Goal: Information Seeking & Learning: Learn about a topic

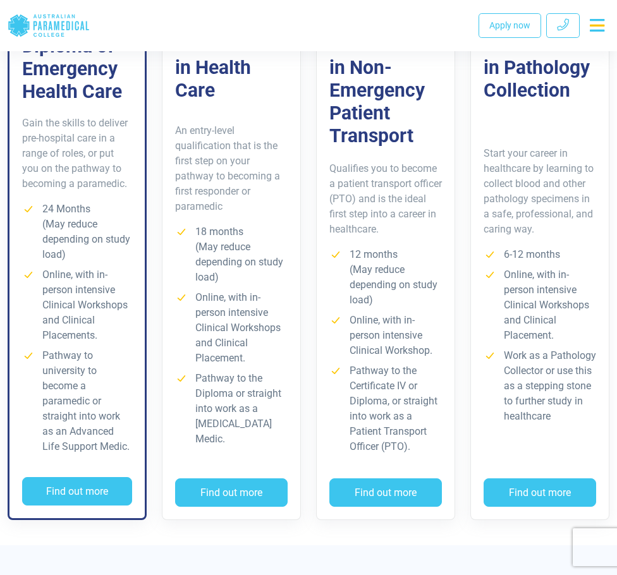
scroll to position [1054, 0]
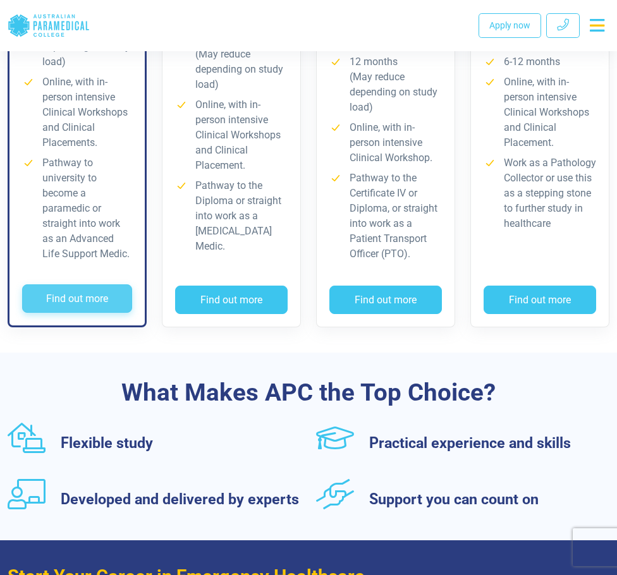
click at [101, 307] on button "Find out more" at bounding box center [77, 298] width 110 height 29
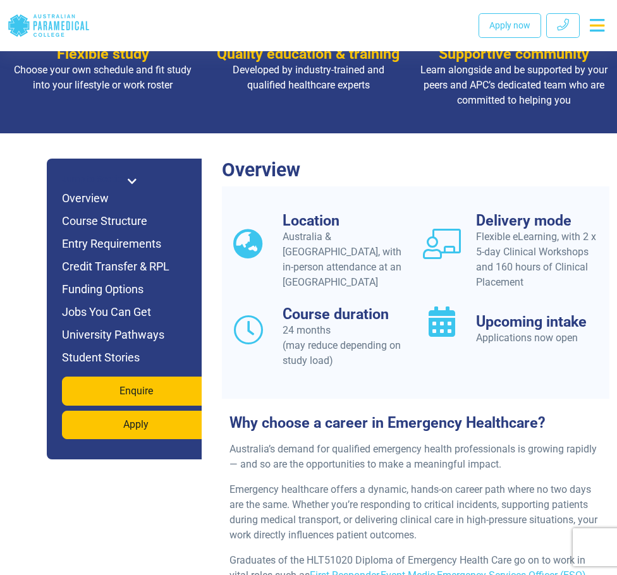
scroll to position [1054, 0]
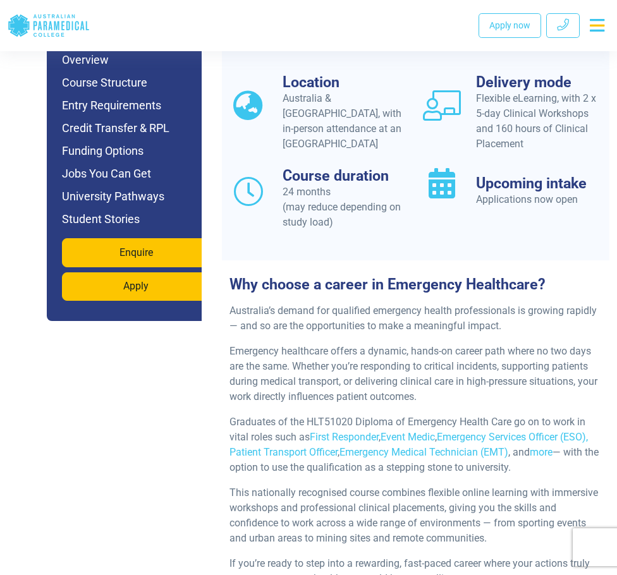
drag, startPoint x: 294, startPoint y: 103, endPoint x: 364, endPoint y: 150, distance: 83.8
click at [353, 146] on div "Location Australia & [GEOGRAPHIC_DATA], with in-person attendance at an APC Cam…" at bounding box center [319, 112] width 194 height 78
click at [364, 150] on div "Location Australia & [GEOGRAPHIC_DATA], with in-person attendance at an APC Cam…" at bounding box center [319, 112] width 194 height 78
drag, startPoint x: 472, startPoint y: 101, endPoint x: 560, endPoint y: 148, distance: 99.9
click at [560, 148] on div "Delivery mode Flexible eLearning, with 2 x 5-day Clinical Workshops and 160 hou…" at bounding box center [512, 112] width 179 height 78
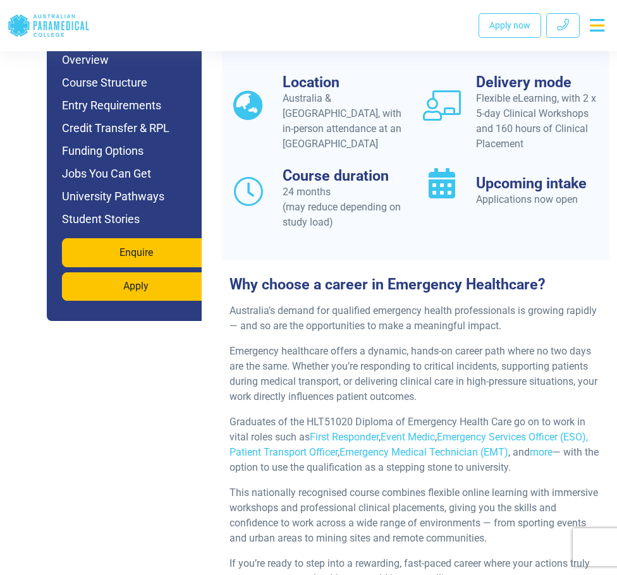
click at [491, 235] on div "Location Australia & [GEOGRAPHIC_DATA], with in-person attendance at an APC Cam…" at bounding box center [416, 159] width 388 height 172
drag, startPoint x: 476, startPoint y: 206, endPoint x: 594, endPoint y: 198, distance: 118.5
click at [594, 198] on div "Applications now open" at bounding box center [539, 199] width 126 height 15
click at [549, 234] on div "Location Australia & [GEOGRAPHIC_DATA], with in-person attendance at an APC Cam…" at bounding box center [416, 159] width 388 height 172
click at [534, 200] on div "Applications now open" at bounding box center [539, 199] width 126 height 15
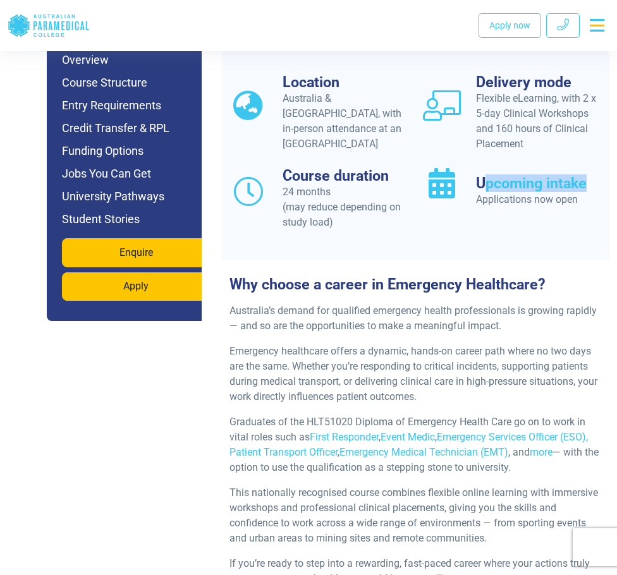
drag, startPoint x: 484, startPoint y: 185, endPoint x: 623, endPoint y: 191, distance: 139.8
click at [510, 229] on div "Upcoming intake Applications now open" at bounding box center [512, 198] width 194 height 63
drag, startPoint x: 283, startPoint y: 193, endPoint x: 287, endPoint y: 248, distance: 54.6
click at [303, 207] on div "Course duration 24 months (may reduce depending on study load)" at bounding box center [318, 198] width 179 height 63
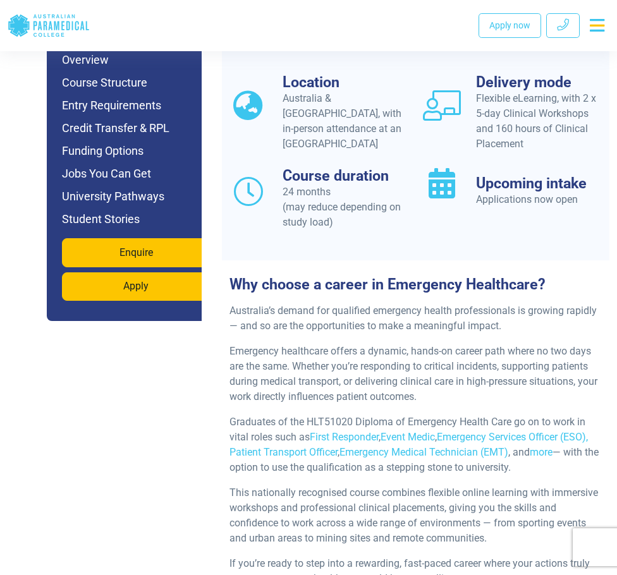
click at [286, 274] on div "Why choose a career in Emergency Healthcare? Australia’s demand for qualified e…" at bounding box center [416, 428] width 388 height 336
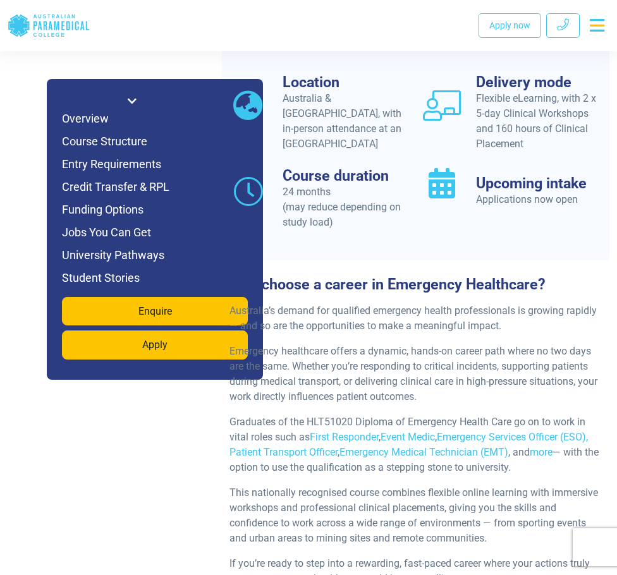
scroll to position [1475, 0]
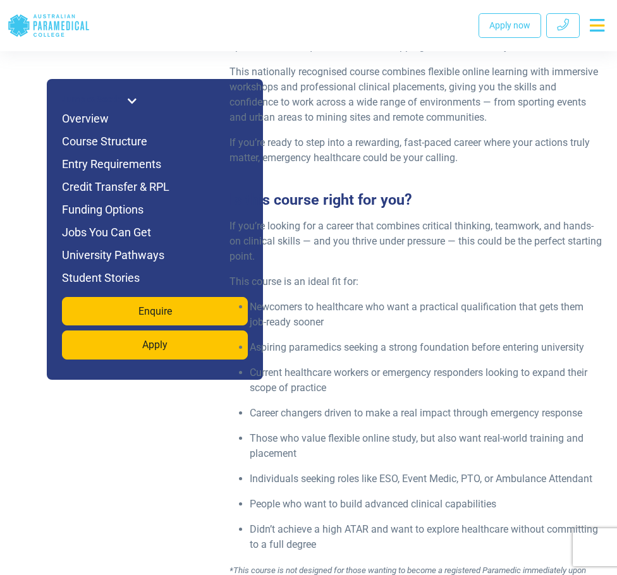
click at [408, 294] on div "If you’re looking for a career that combines critical thinking, teamwork, and h…" at bounding box center [416, 426] width 388 height 415
click at [120, 215] on h6 "Funding Options" at bounding box center [155, 210] width 186 height 18
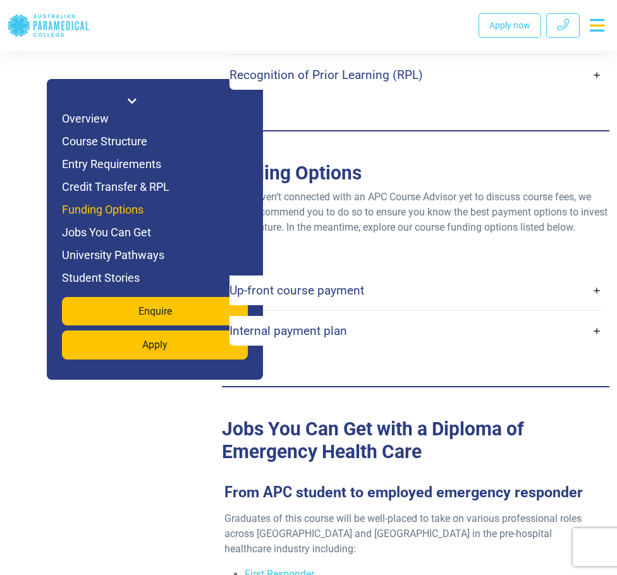
scroll to position [4111, 0]
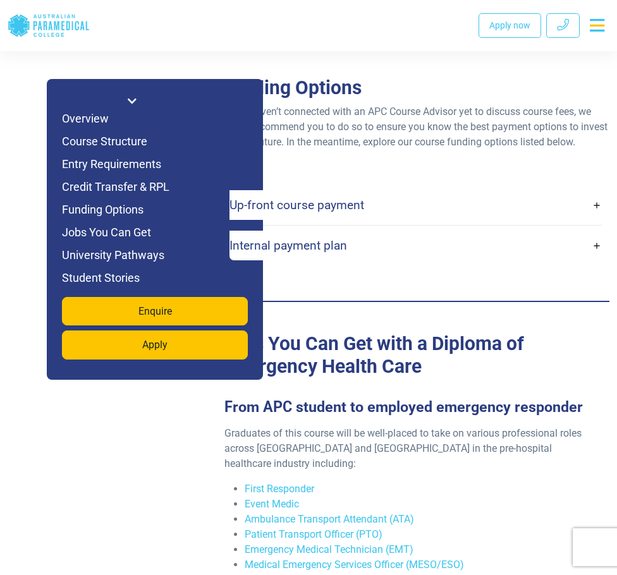
click at [599, 200] on link "Up-front course payment" at bounding box center [415, 205] width 372 height 30
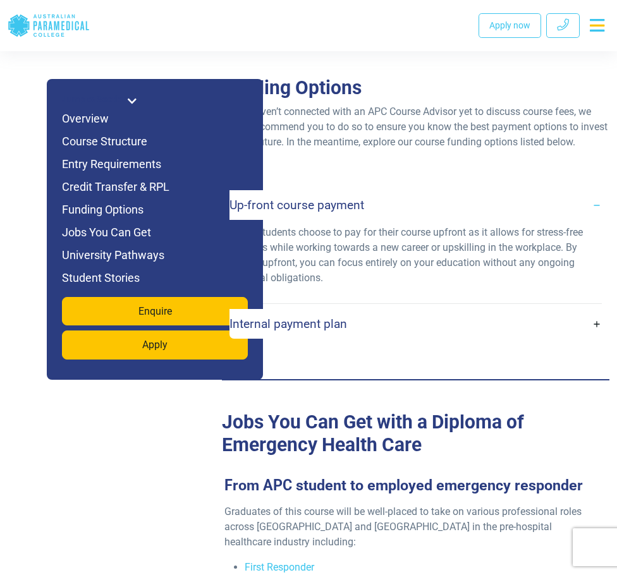
click at [133, 101] on icon at bounding box center [132, 101] width 9 height 10
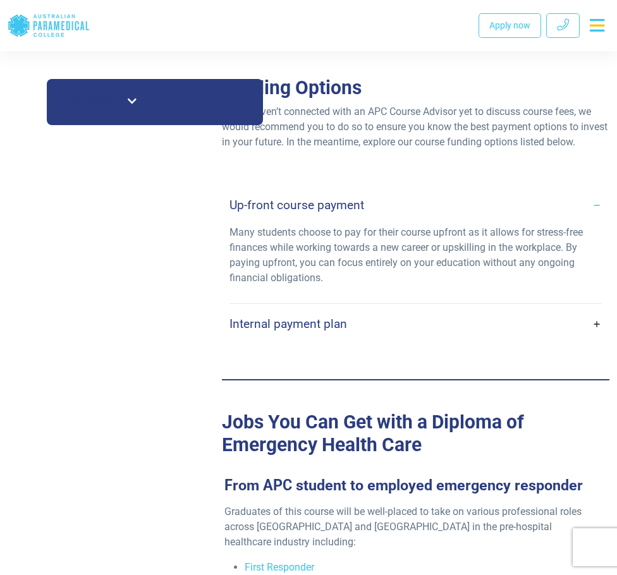
click at [592, 309] on link "Internal payment plan" at bounding box center [415, 324] width 372 height 30
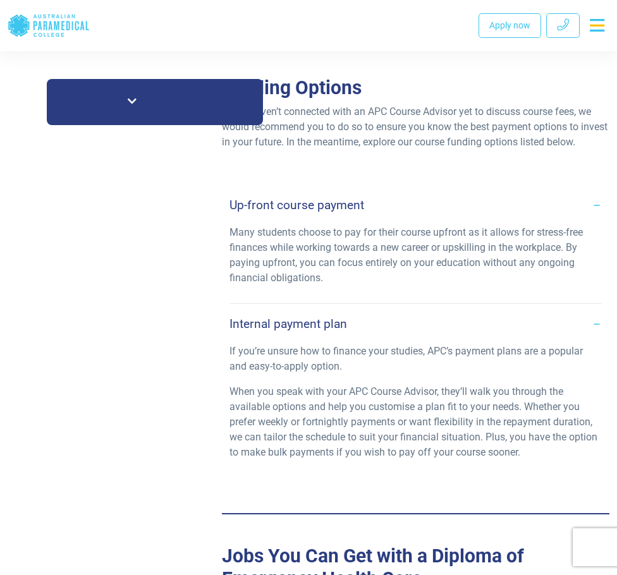
drag, startPoint x: 231, startPoint y: 223, endPoint x: 437, endPoint y: 272, distance: 211.9
click at [437, 272] on p "Many students choose to pay for their course upfront as it allows for stress-fr…" at bounding box center [415, 255] width 372 height 61
click at [121, 92] on div "Jump to Section Overview Course Structure Entry Requirements Credit Transfer & …" at bounding box center [155, 102] width 216 height 46
drag, startPoint x: 120, startPoint y: 95, endPoint x: 132, endPoint y: 108, distance: 17.5
click at [120, 95] on h6 "Jump to Section" at bounding box center [95, 99] width 66 height 11
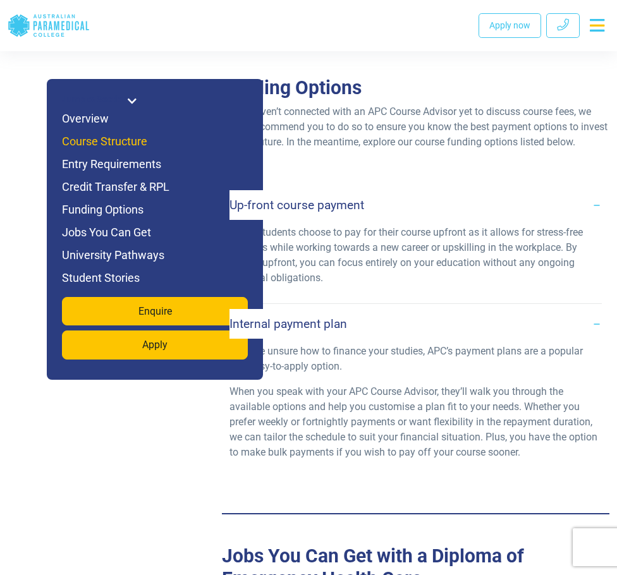
click at [116, 135] on h6 "Course Structure" at bounding box center [155, 142] width 186 height 18
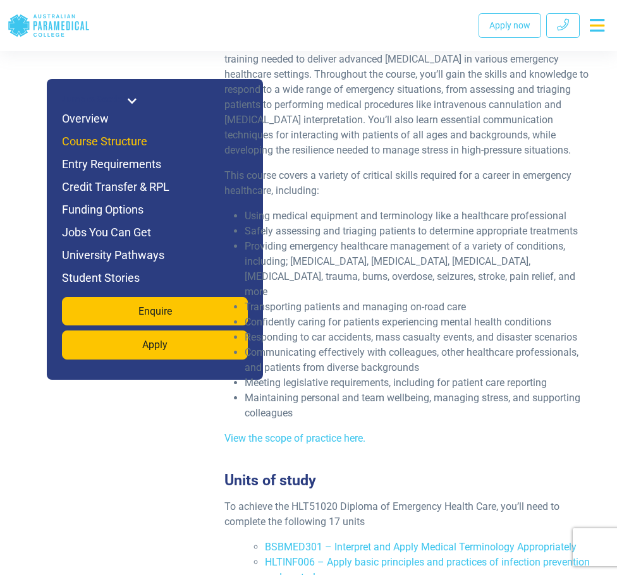
scroll to position [2346, 0]
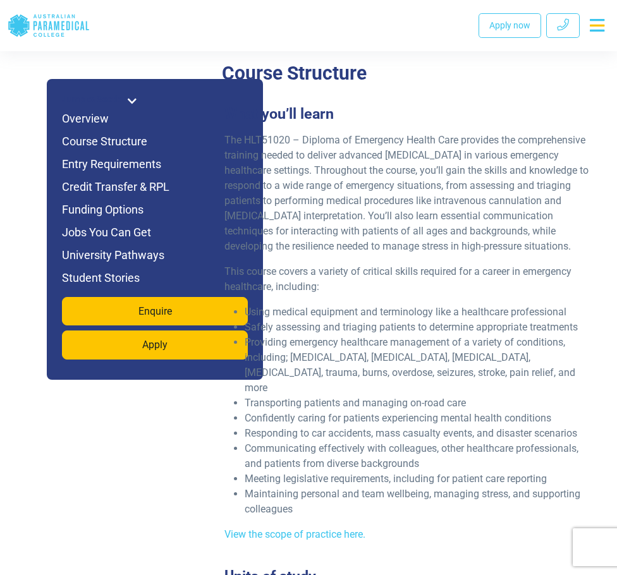
click at [463, 198] on p "The HLT51020 – Diploma of Emergency Health Care provides the comprehensive trai…" at bounding box center [410, 193] width 372 height 121
click at [67, 117] on h6 "Overview" at bounding box center [155, 119] width 186 height 18
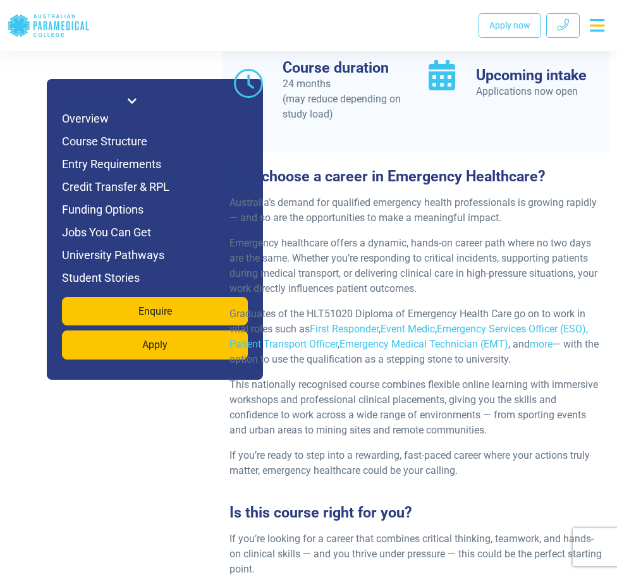
scroll to position [1118, 0]
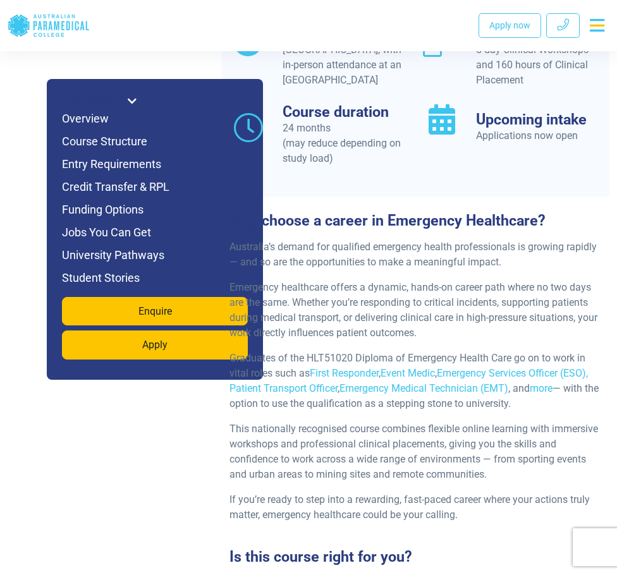
click at [383, 281] on p "Emergency healthcare offers a dynamic, hands-on career path where no two days a…" at bounding box center [415, 310] width 372 height 61
click at [130, 97] on icon at bounding box center [132, 101] width 9 height 10
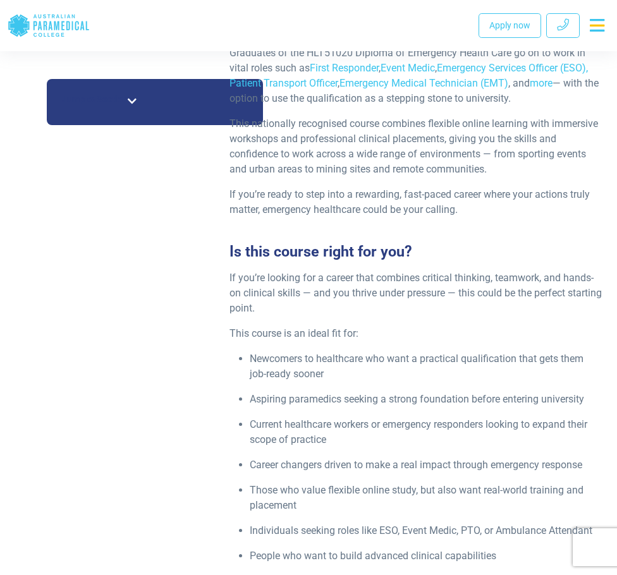
scroll to position [1539, 0]
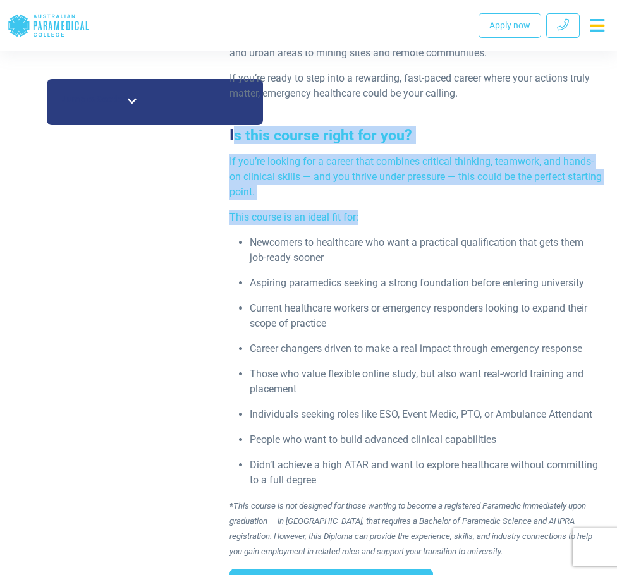
drag, startPoint x: 232, startPoint y: 142, endPoint x: 374, endPoint y: 207, distance: 156.4
click at [374, 207] on div "Is this course right for you? If you’re looking for a career that combines crit…" at bounding box center [416, 382] width 388 height 513
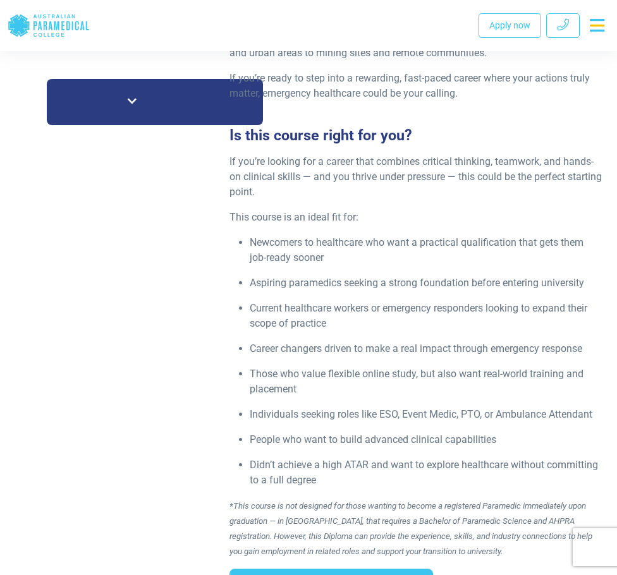
click at [381, 236] on p "Newcomers to healthcare who want a practical qualification that gets them job-r…" at bounding box center [426, 250] width 352 height 30
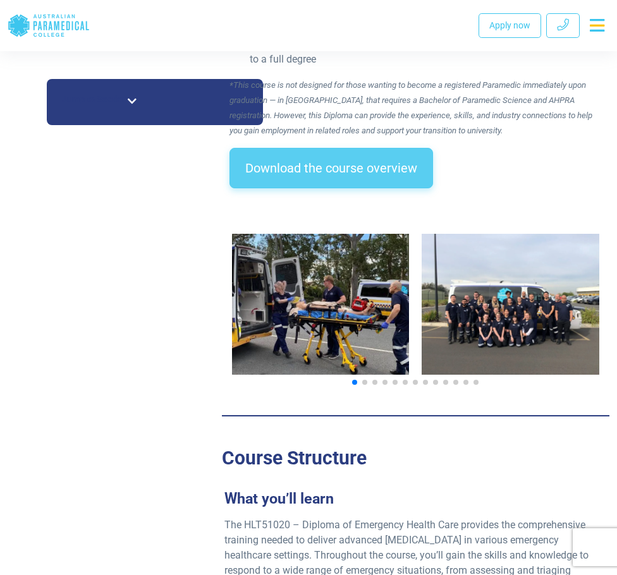
click at [379, 176] on link "Download the course overview" at bounding box center [331, 168] width 204 height 40
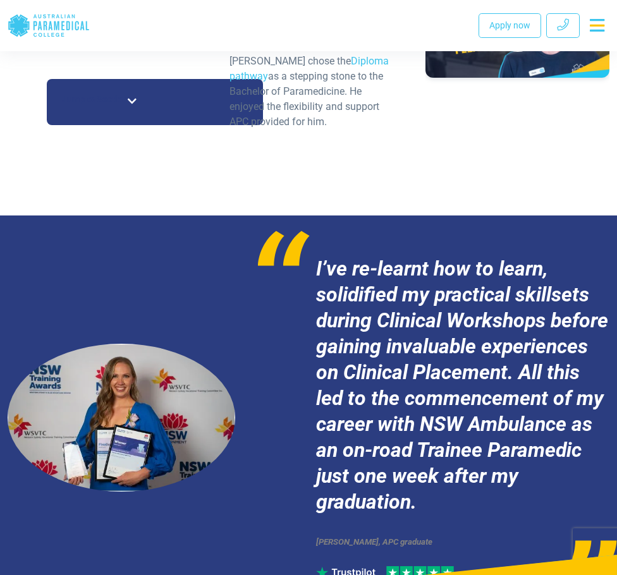
scroll to position [6487, 0]
